Goal: Book appointment/travel/reservation

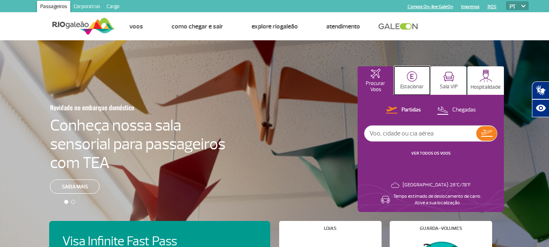
click at [405, 75] on button "Estacionar" at bounding box center [412, 80] width 36 height 28
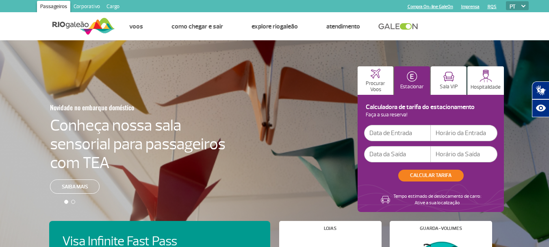
click at [409, 130] on input "text" at bounding box center [397, 133] width 67 height 16
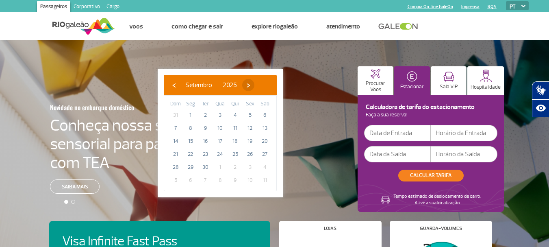
click at [255, 86] on span "›" at bounding box center [248, 85] width 12 height 12
click at [203, 128] on span "7" at bounding box center [205, 128] width 13 height 13
type input "[DATE]"
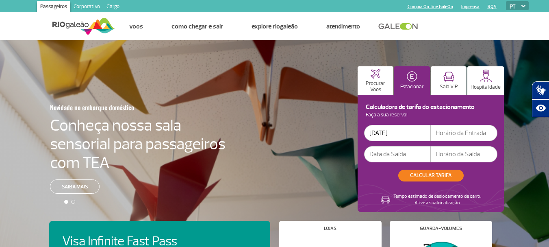
click at [459, 137] on input "text" at bounding box center [464, 133] width 67 height 16
click at [381, 158] on input "text" at bounding box center [397, 154] width 67 height 16
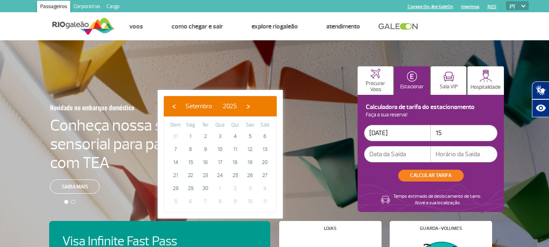
click at [445, 135] on input "15" at bounding box center [464, 133] width 67 height 16
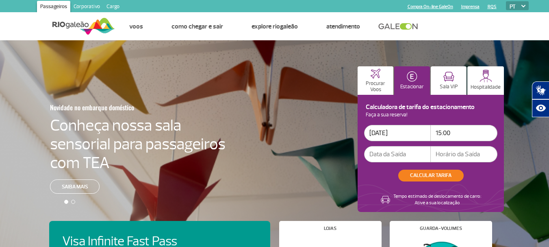
type input "15:00"
click at [404, 154] on input "text" at bounding box center [397, 154] width 67 height 16
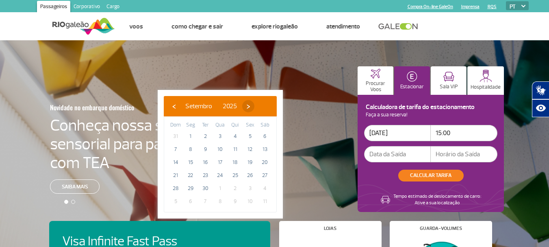
click at [255, 108] on span "›" at bounding box center [248, 106] width 12 height 12
click at [205, 148] on span "7" at bounding box center [205, 149] width 13 height 13
type input "[DATE]"
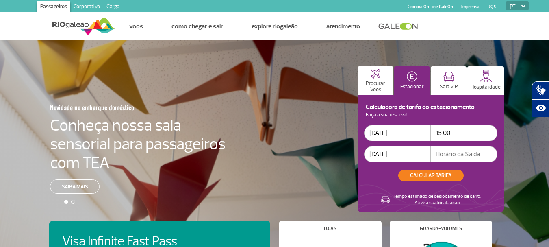
click at [448, 154] on input "text" at bounding box center [464, 154] width 67 height 16
type input "19:00"
click at [433, 171] on button "CALCULAR TARIFA" at bounding box center [430, 176] width 65 height 12
